Goal: Browse casually: Explore the website without a specific task or goal

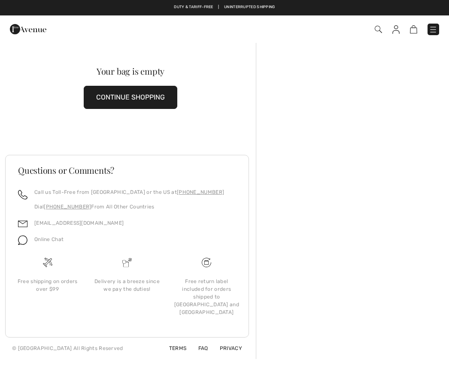
click at [155, 100] on button "CONTINUE SHOPPING" at bounding box center [131, 97] width 94 height 23
click at [165, 97] on button "CONTINUE SHOPPING" at bounding box center [131, 97] width 94 height 23
click at [141, 100] on button "CONTINUE SHOPPING" at bounding box center [131, 97] width 94 height 23
click at [145, 98] on button "CONTINUE SHOPPING" at bounding box center [131, 97] width 94 height 23
click at [139, 94] on button "CONTINUE SHOPPING" at bounding box center [131, 97] width 94 height 23
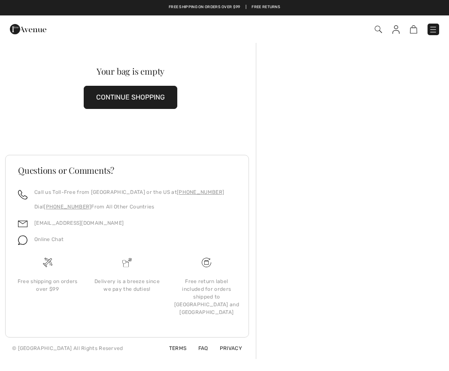
click at [125, 96] on button "CONTINUE SHOPPING" at bounding box center [131, 97] width 94 height 23
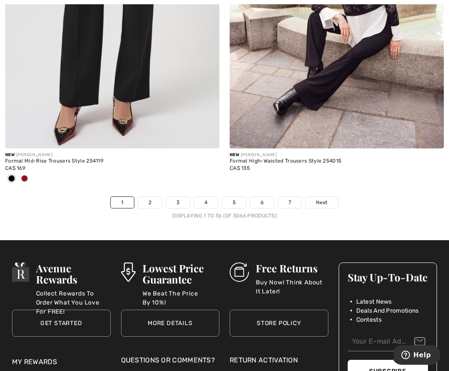
scroll to position [6572, 0]
click at [327, 200] on link "Next" at bounding box center [321, 202] width 32 height 11
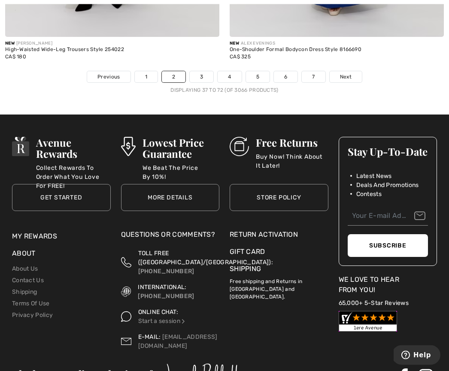
scroll to position [6669, 0]
click at [203, 71] on link "3" at bounding box center [202, 76] width 24 height 11
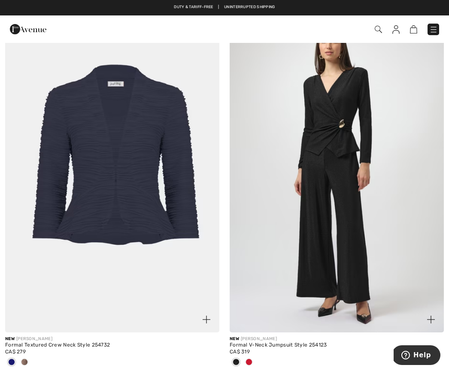
scroll to position [1560, 0]
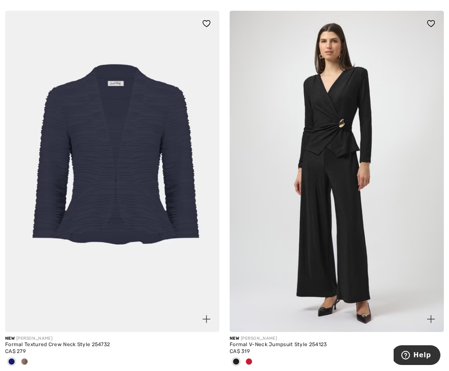
click at [27, 360] on span at bounding box center [24, 361] width 7 height 7
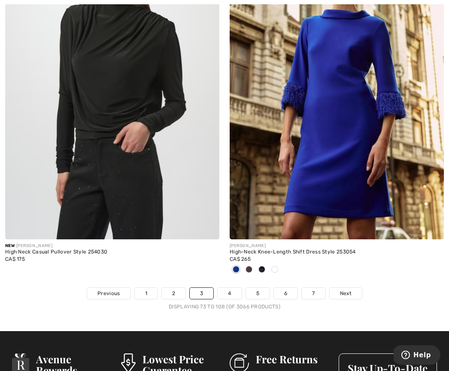
scroll to position [6481, 0]
click at [232, 288] on link "4" at bounding box center [230, 293] width 24 height 11
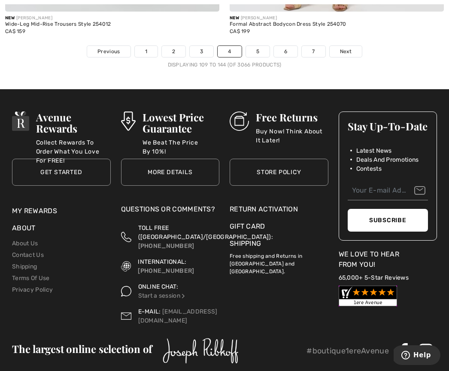
scroll to position [6766, 0]
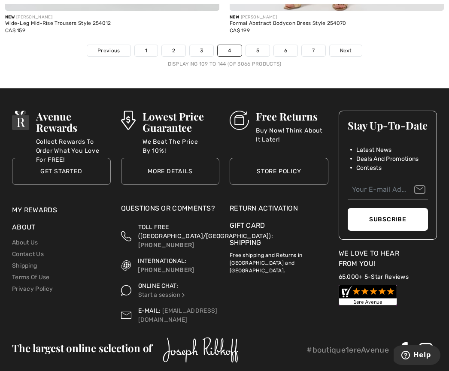
click at [264, 47] on link "5" at bounding box center [258, 50] width 24 height 11
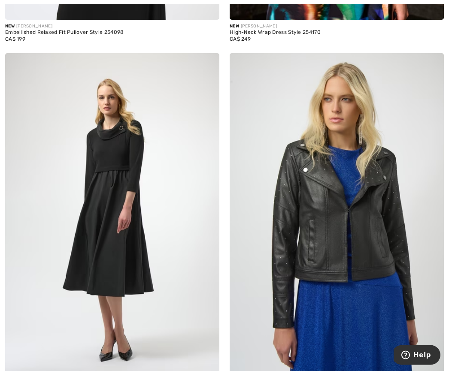
scroll to position [411, 0]
click at [137, 248] on img at bounding box center [112, 213] width 214 height 321
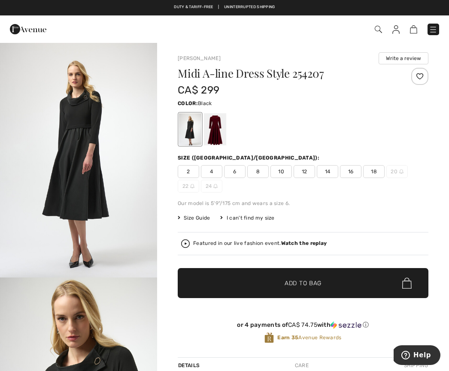
click at [219, 129] on div at bounding box center [215, 129] width 22 height 32
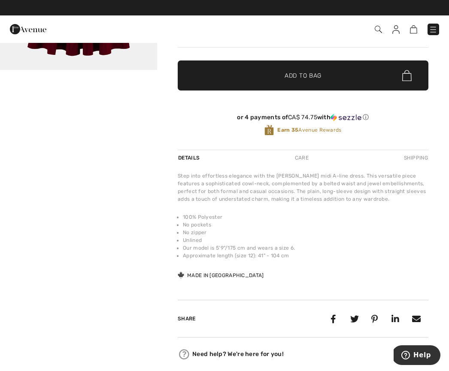
scroll to position [207, 0]
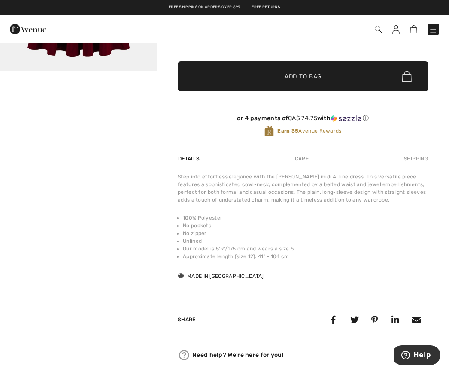
click at [407, 191] on div "Step into effortless elegance with the Joseph Ribkoff midi A-line dress. This v…" at bounding box center [303, 188] width 251 height 31
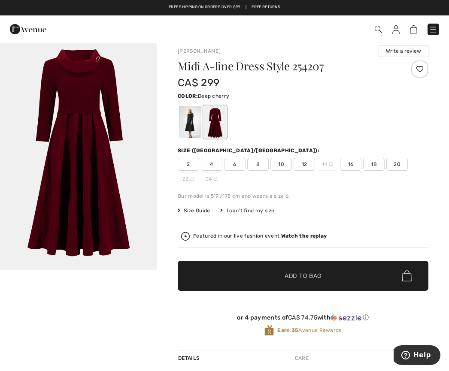
scroll to position [0, 0]
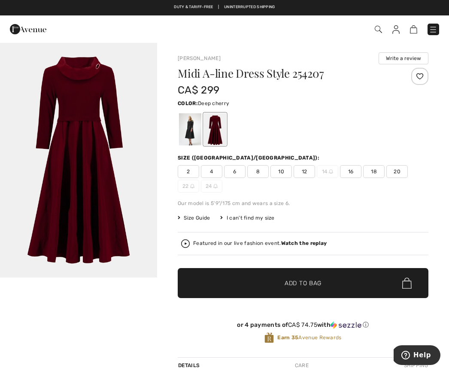
click at [317, 246] on strong "Watch the replay" at bounding box center [304, 243] width 46 height 6
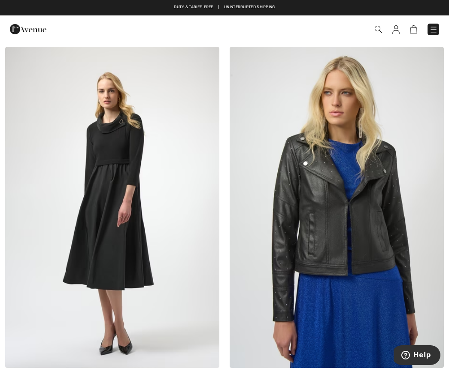
scroll to position [417, 0]
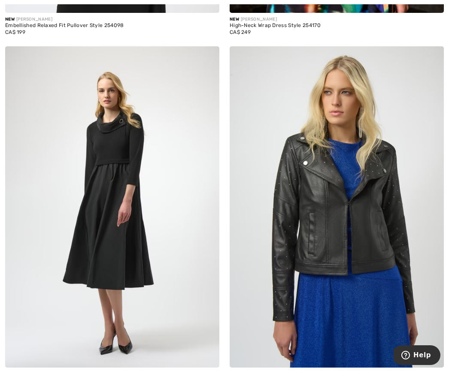
click at [124, 169] on img at bounding box center [112, 206] width 214 height 321
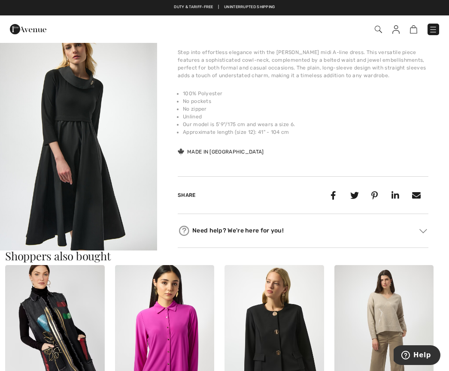
scroll to position [162, 0]
